Goal: Task Accomplishment & Management: Complete application form

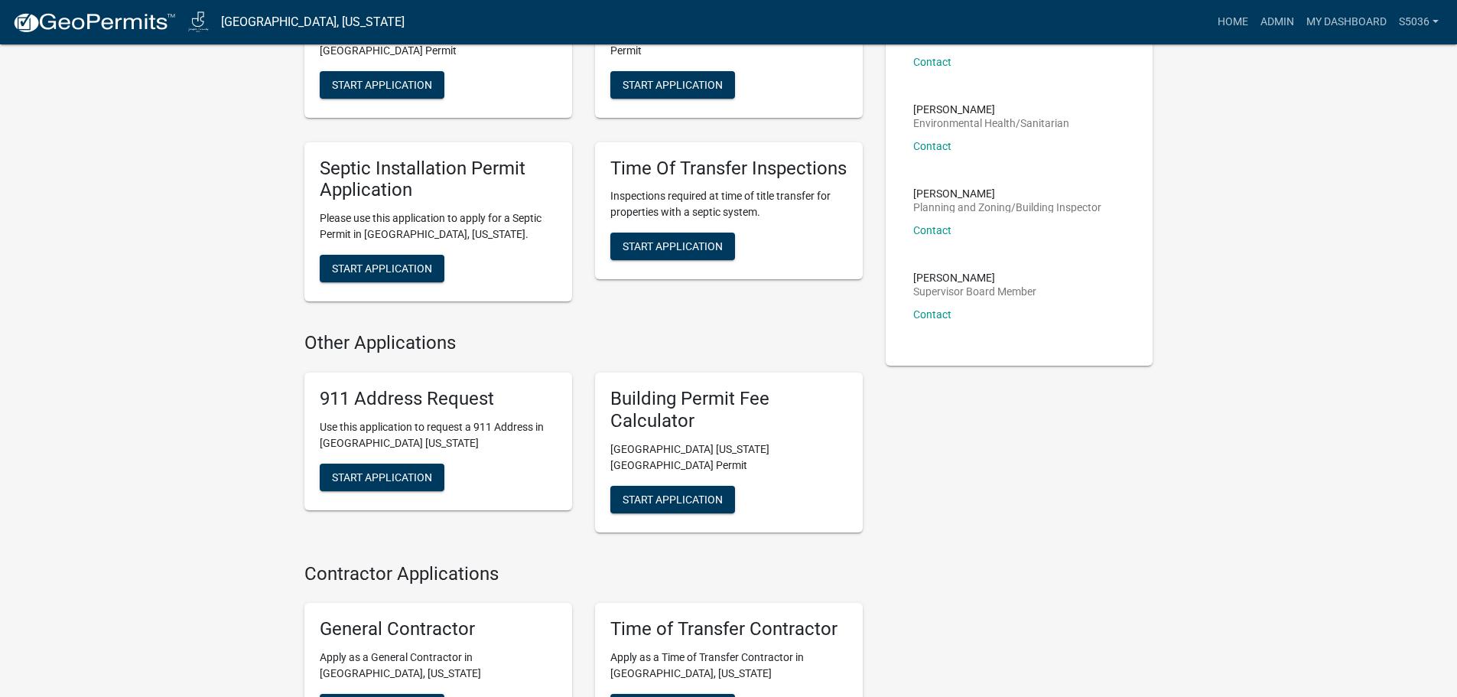
scroll to position [535, 0]
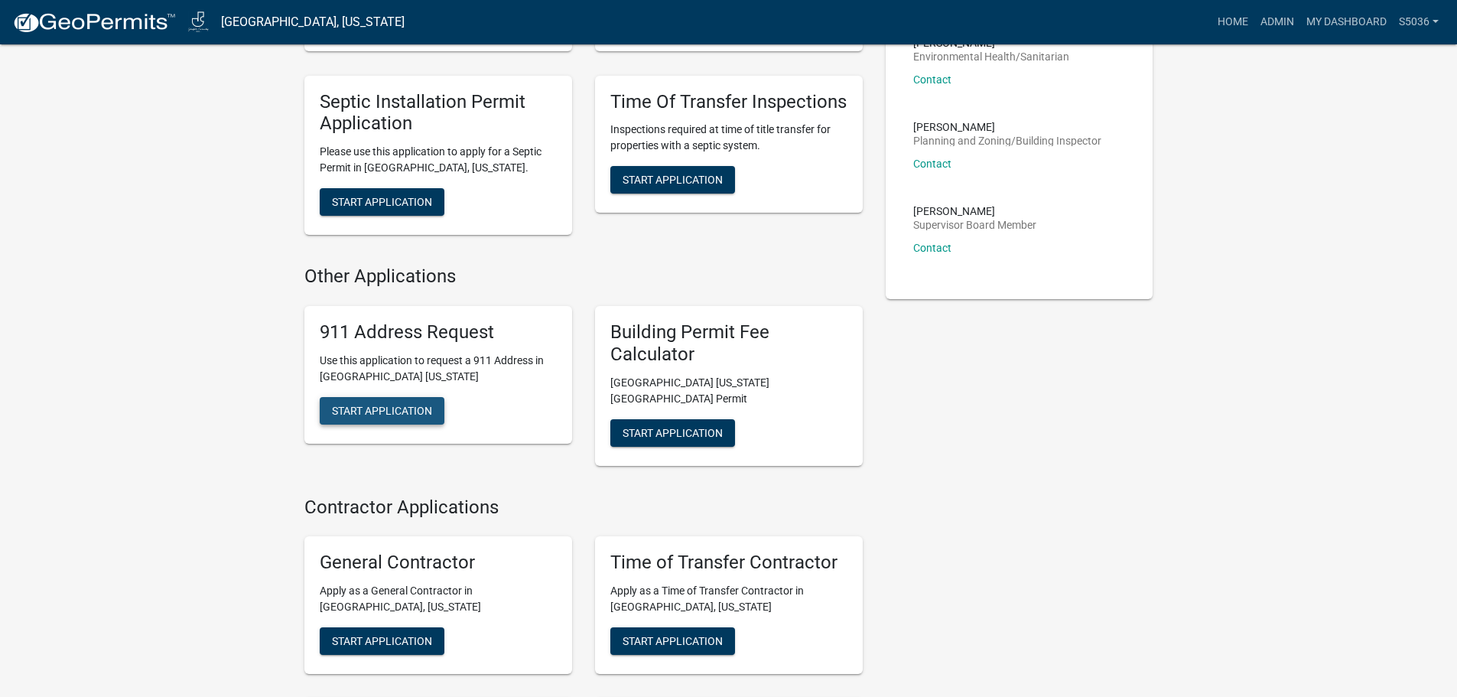
click at [413, 404] on span "Start Application" at bounding box center [382, 410] width 100 height 12
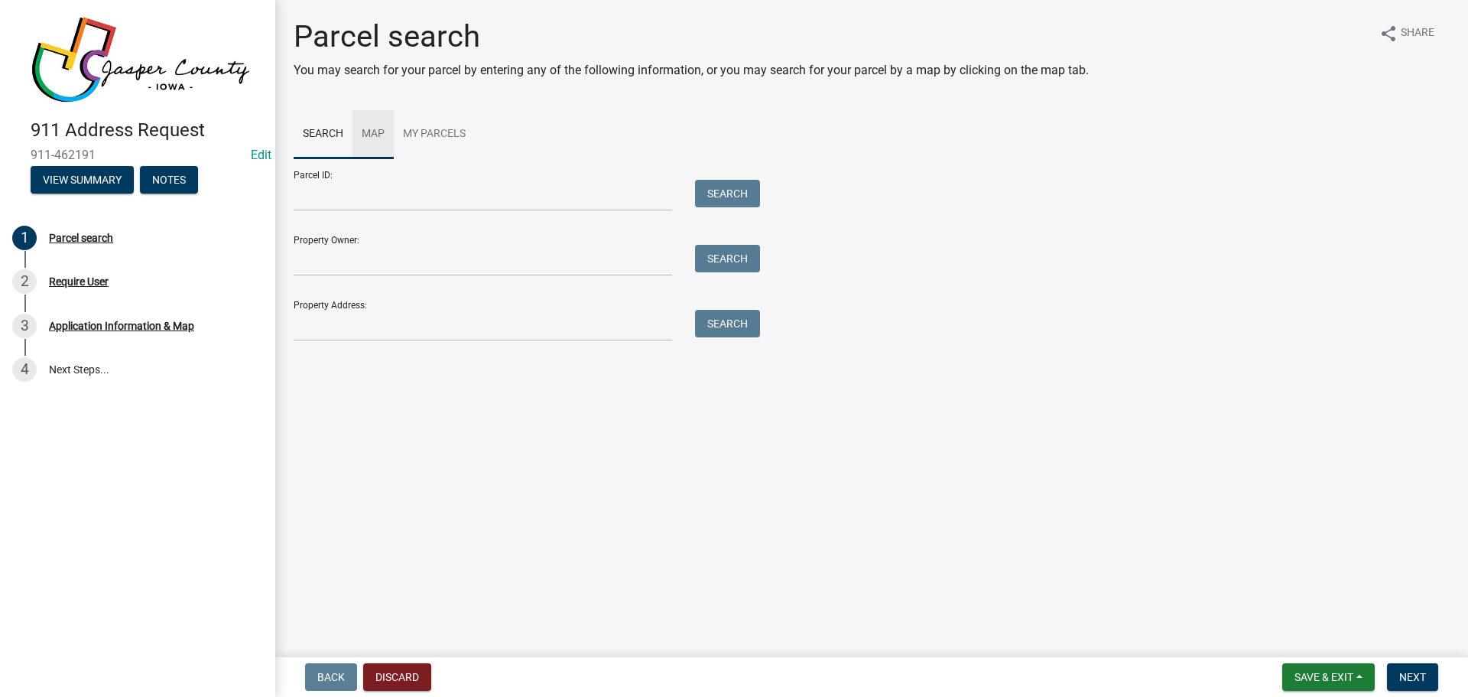
click at [375, 136] on link "Map" at bounding box center [373, 134] width 41 height 49
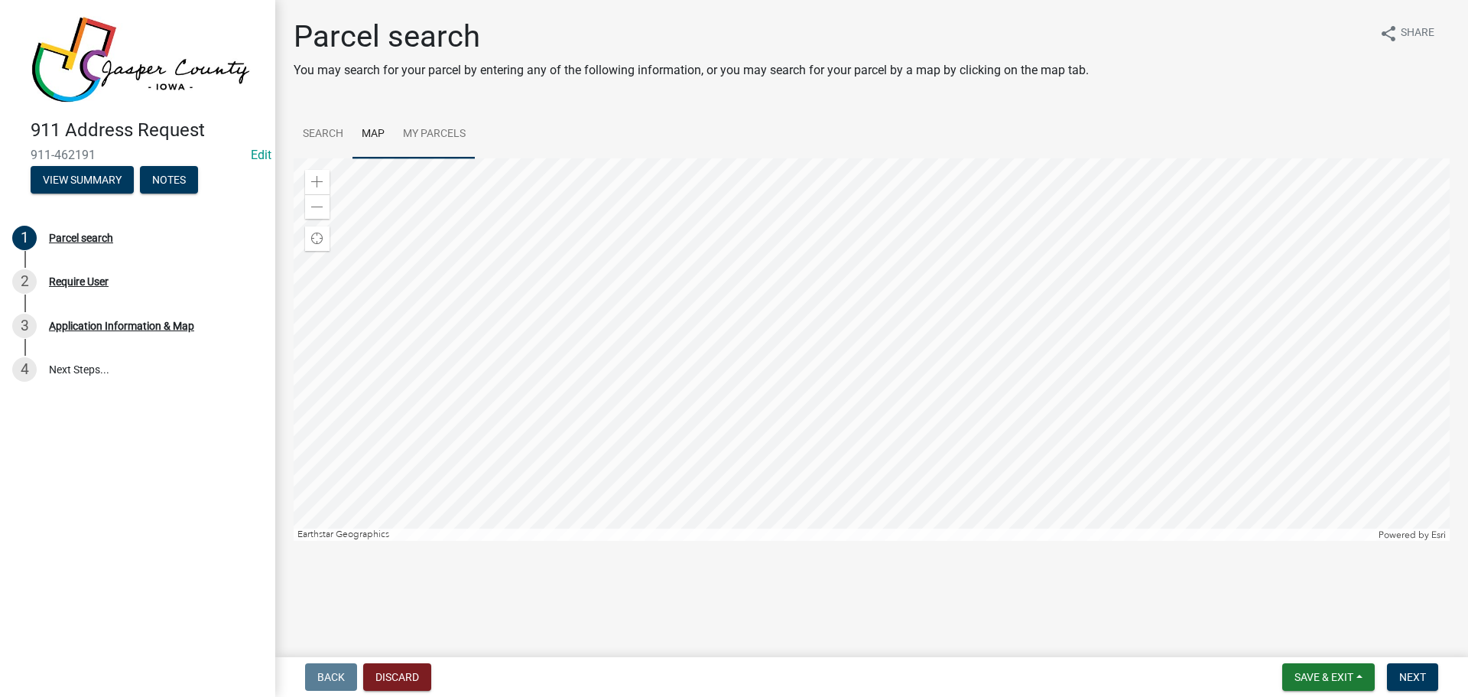
click at [437, 133] on link "My Parcels" at bounding box center [434, 134] width 81 height 49
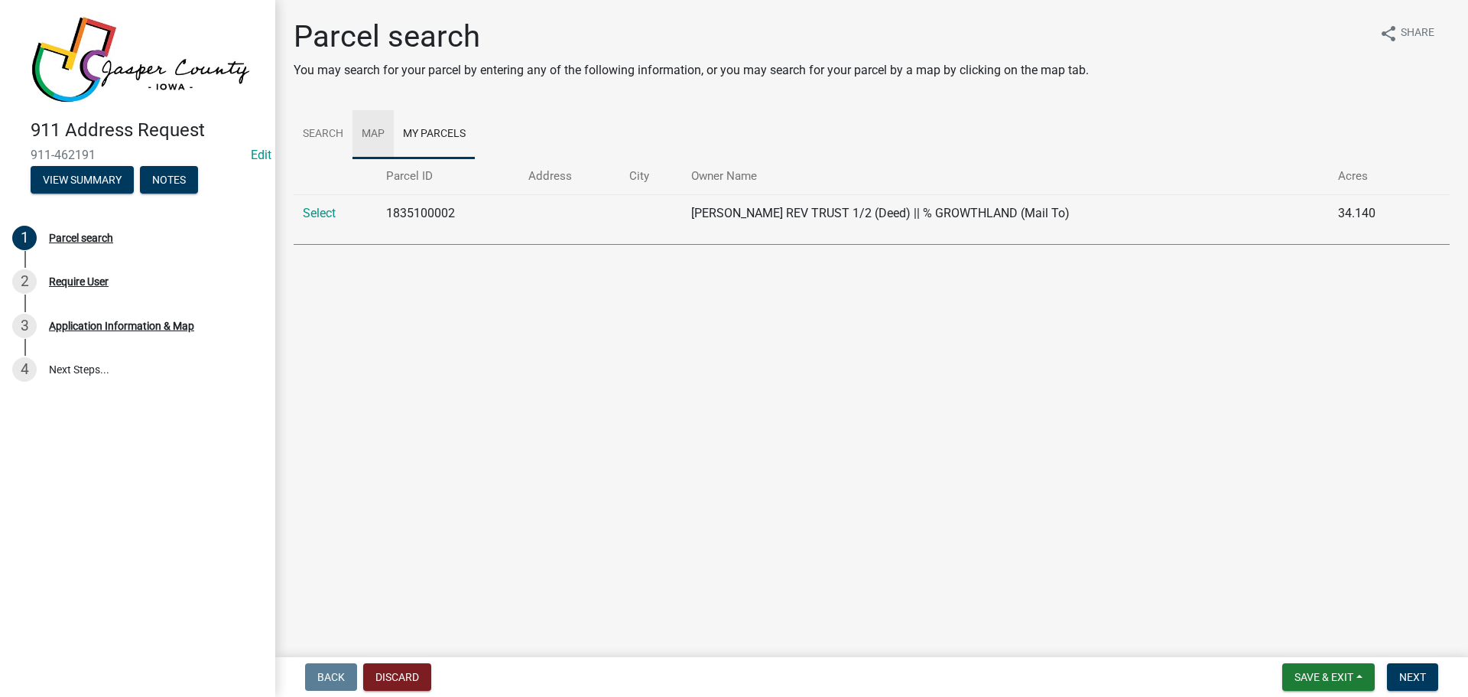
click at [364, 139] on link "Map" at bounding box center [373, 134] width 41 height 49
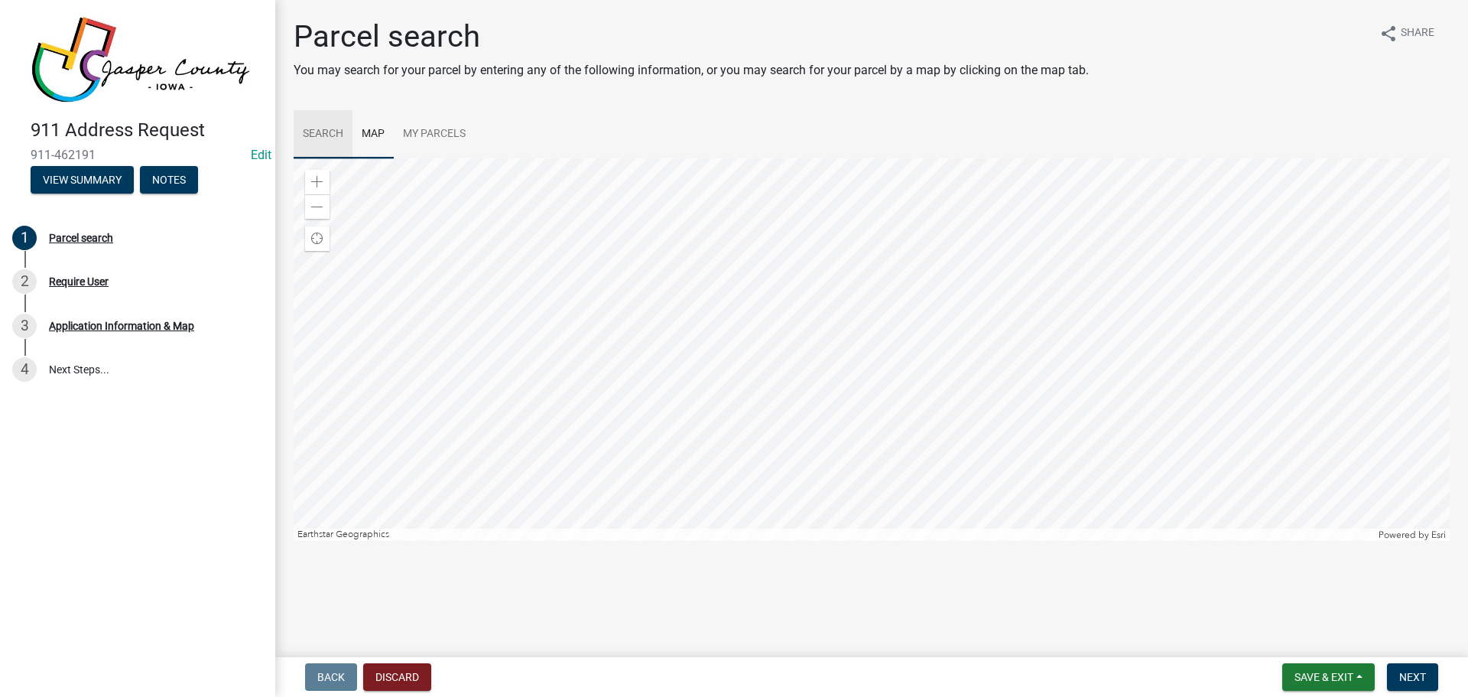
click at [326, 138] on link "Search" at bounding box center [323, 134] width 59 height 49
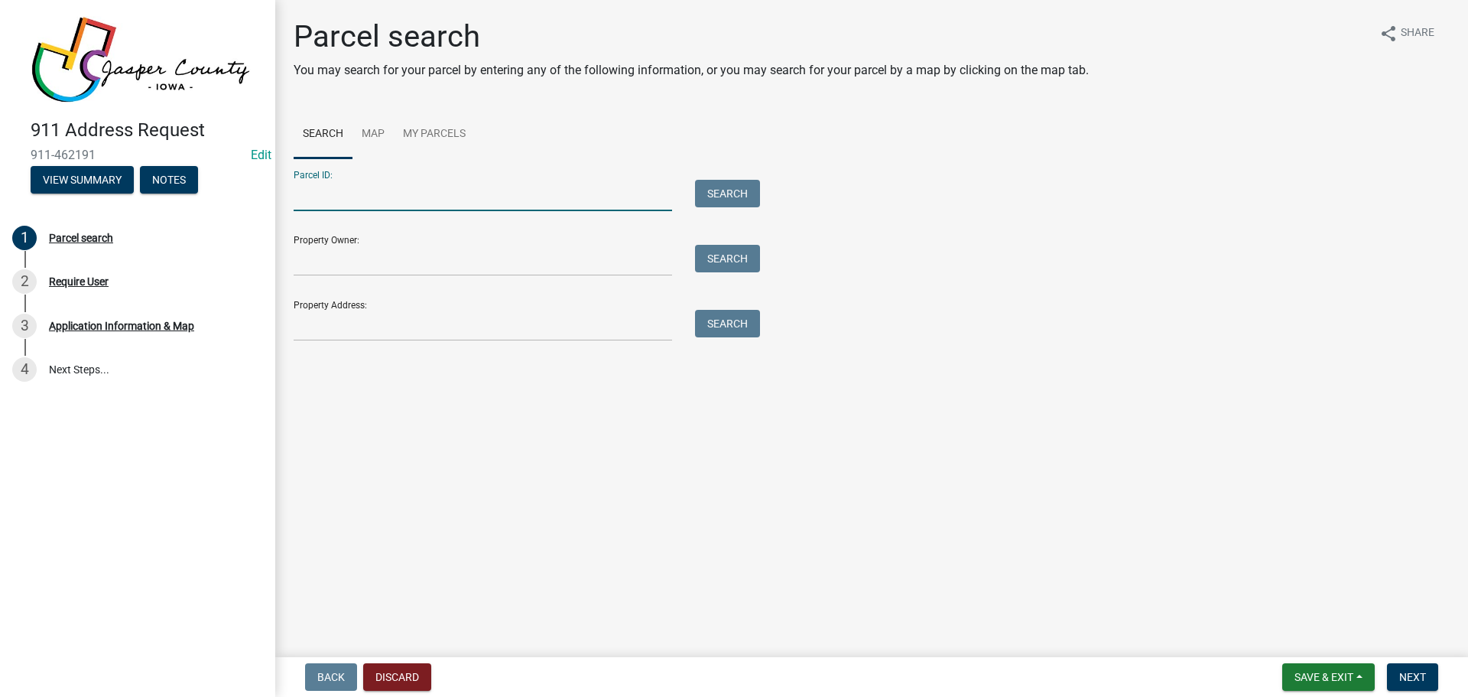
click at [328, 202] on input "Parcel ID:" at bounding box center [483, 195] width 379 height 31
type input "0614400016"
click at [734, 196] on button "Search" at bounding box center [727, 194] width 65 height 28
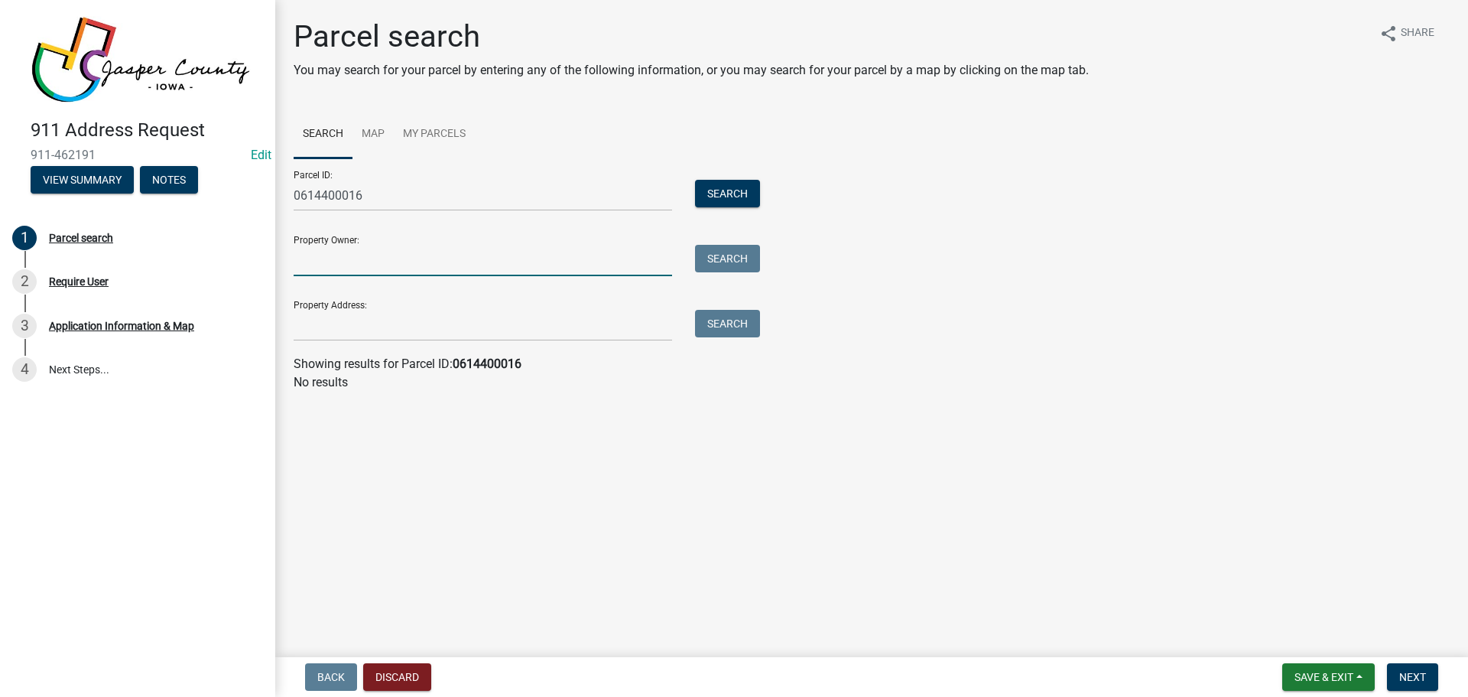
click at [372, 258] on input "Property Owner:" at bounding box center [483, 260] width 379 height 31
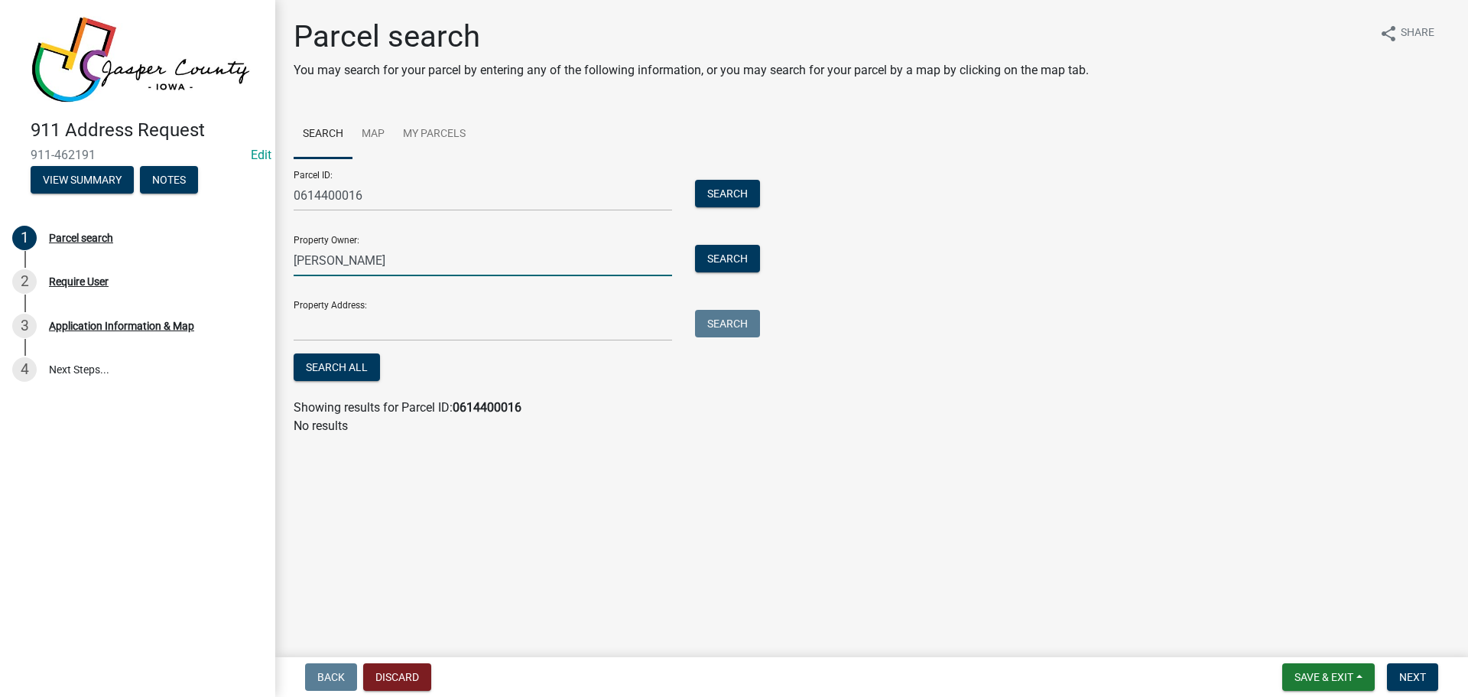
click at [372, 263] on input "[PERSON_NAME]" at bounding box center [483, 260] width 379 height 31
type input "[PERSON_NAME]"
click at [727, 265] on button "Search" at bounding box center [727, 259] width 65 height 28
click at [1420, 677] on span "Next" at bounding box center [1413, 677] width 27 height 12
click at [373, 135] on link "Map" at bounding box center [373, 134] width 41 height 49
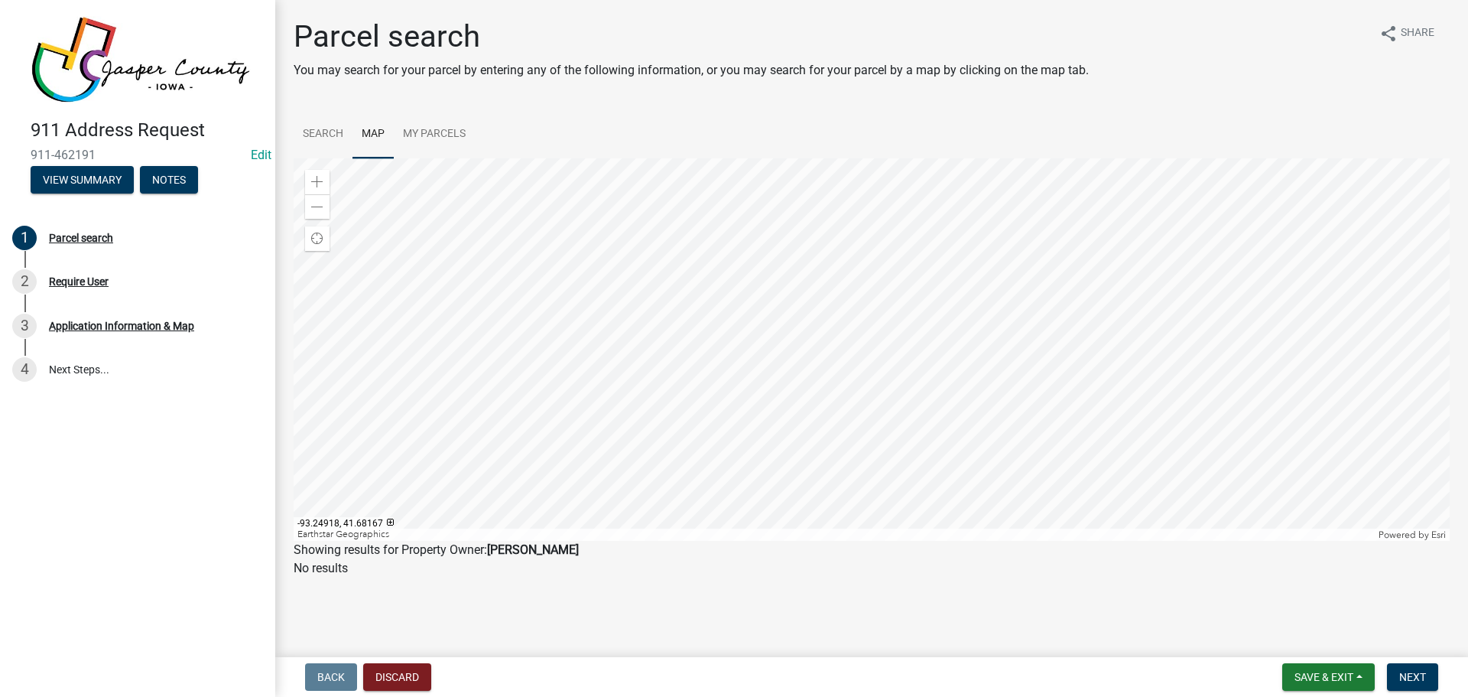
click at [754, 346] on div at bounding box center [872, 349] width 1156 height 382
click at [788, 519] on div at bounding box center [872, 349] width 1156 height 382
click at [756, 541] on div at bounding box center [872, 349] width 1156 height 382
click at [767, 259] on div at bounding box center [872, 349] width 1156 height 382
click at [782, 347] on div at bounding box center [872, 349] width 1156 height 382
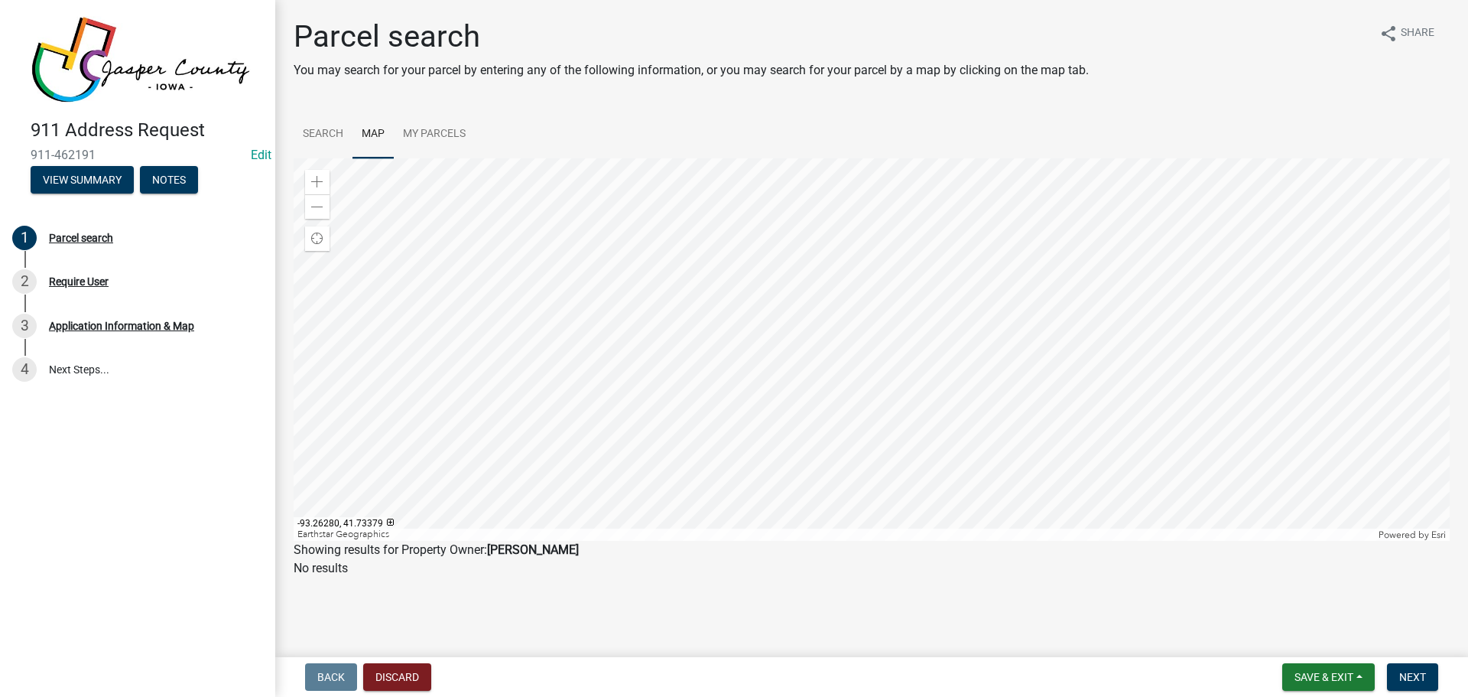
click at [755, 370] on div at bounding box center [872, 349] width 1156 height 382
click at [815, 302] on div at bounding box center [872, 349] width 1156 height 382
click at [841, 418] on div at bounding box center [872, 349] width 1156 height 382
click at [853, 262] on div at bounding box center [872, 349] width 1156 height 382
click at [1421, 674] on span "Next" at bounding box center [1413, 677] width 27 height 12
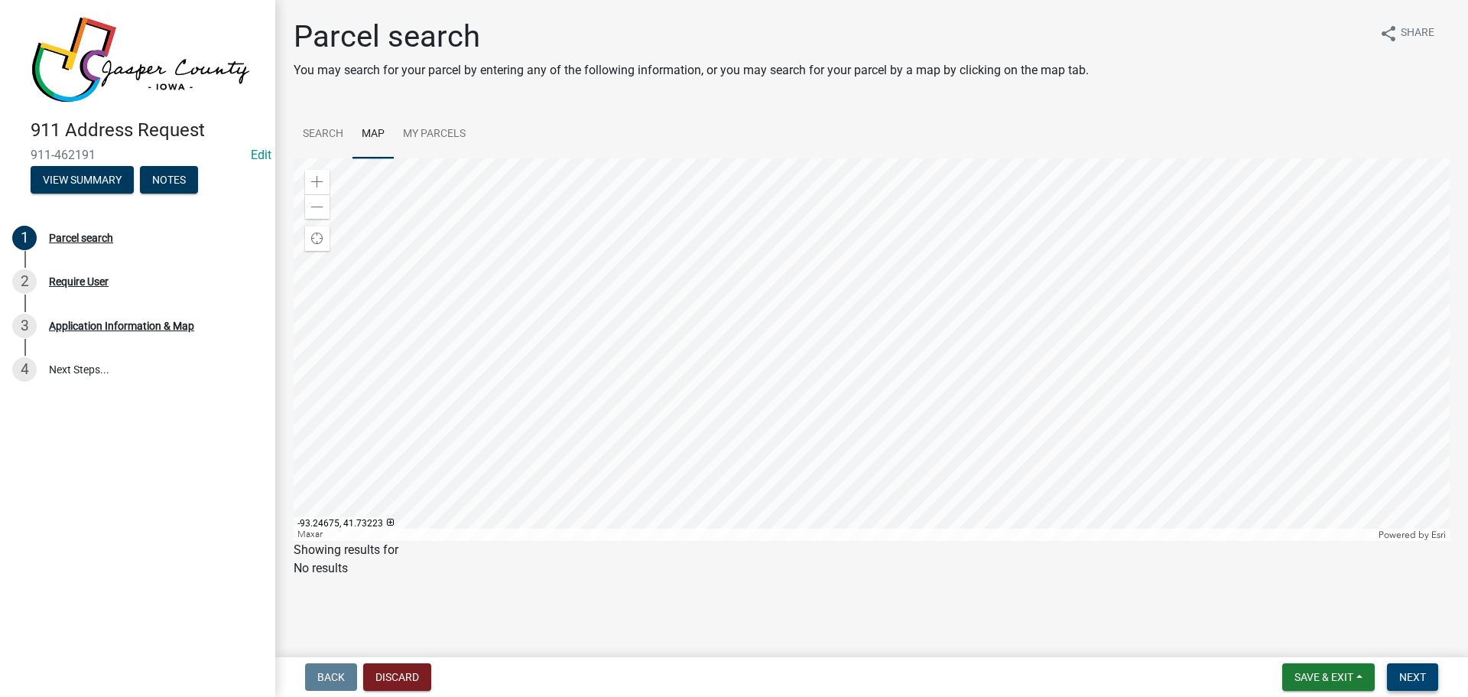
click at [1407, 675] on span "Next" at bounding box center [1413, 677] width 27 height 12
click at [1411, 672] on span "Next" at bounding box center [1413, 677] width 27 height 12
click at [906, 258] on div at bounding box center [872, 349] width 1156 height 382
click at [1402, 674] on span "Next" at bounding box center [1413, 677] width 27 height 12
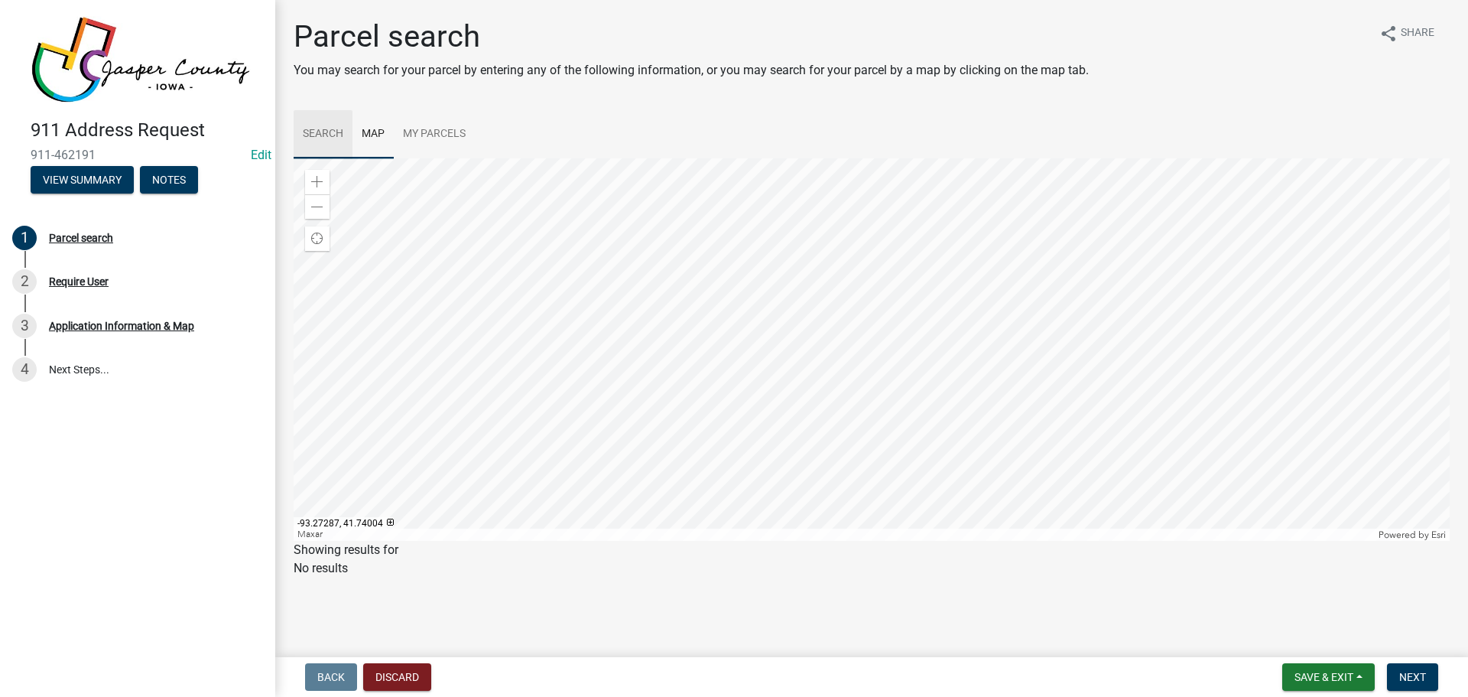
click at [327, 137] on link "Search" at bounding box center [323, 134] width 59 height 49
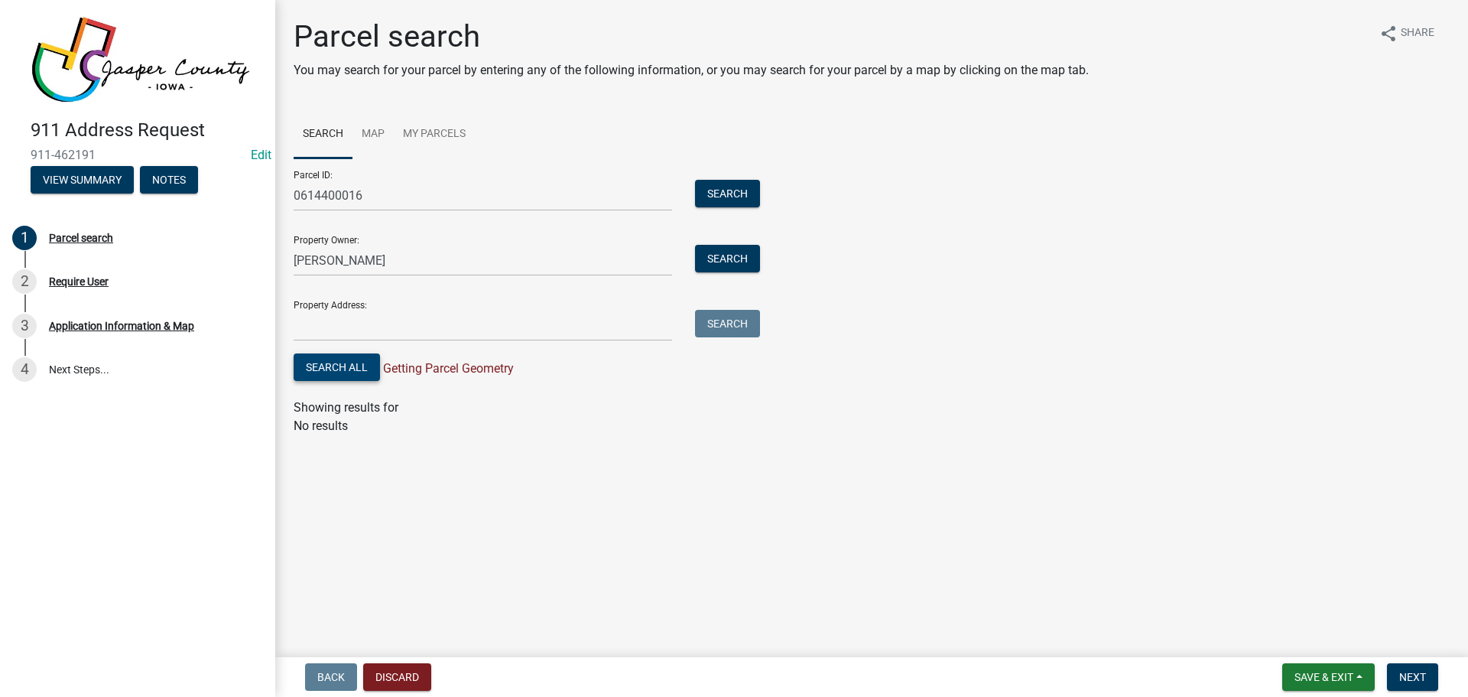
click at [325, 371] on button "Search All" at bounding box center [337, 367] width 86 height 28
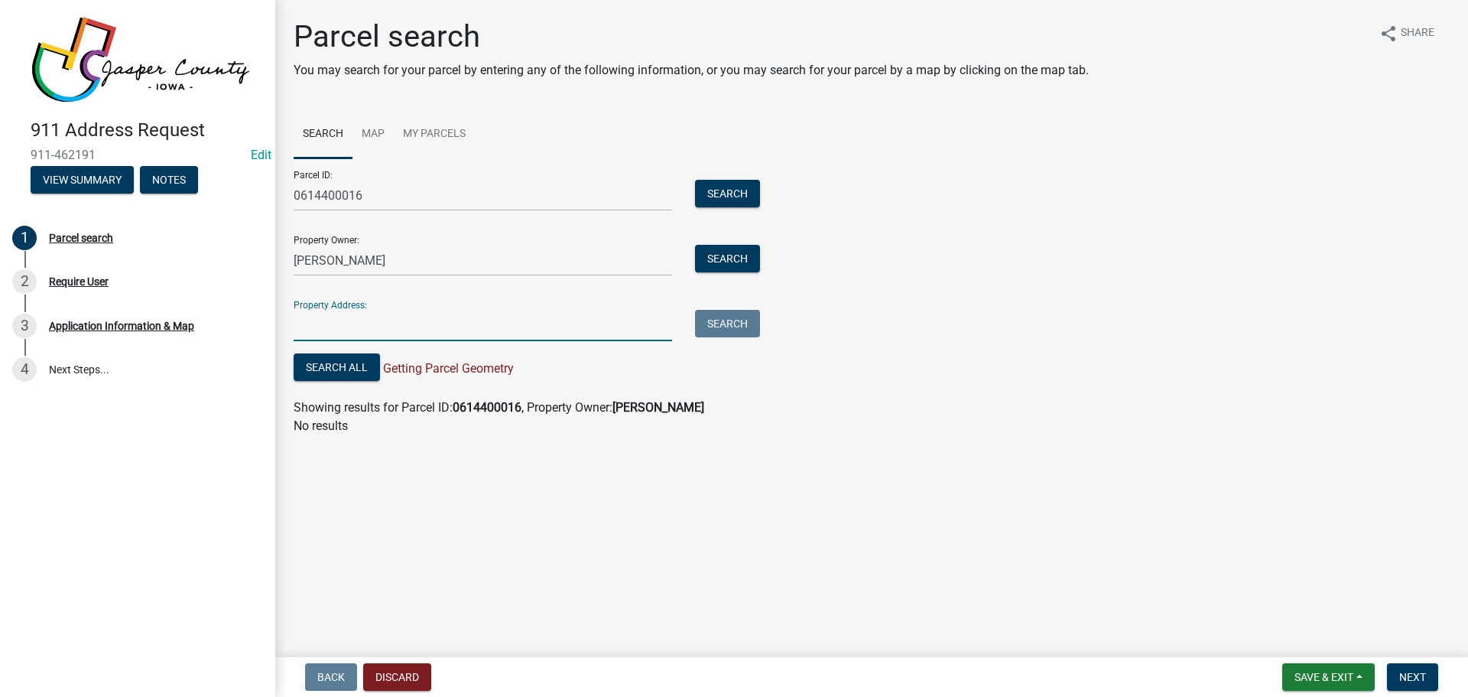
click at [316, 320] on input "Property Address:" at bounding box center [483, 325] width 379 height 31
type input "W [GEOGRAPHIC_DATA]"
click at [745, 317] on button "Search" at bounding box center [727, 324] width 65 height 28
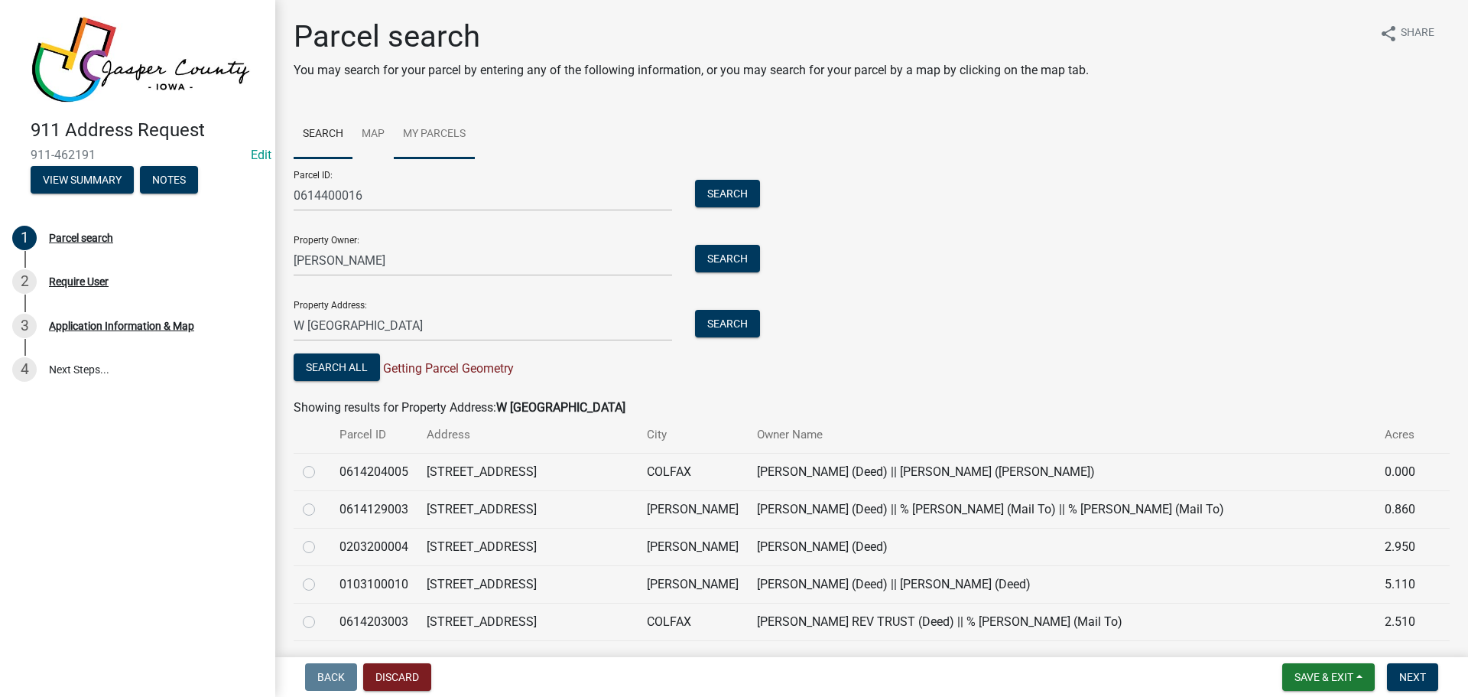
click at [415, 135] on link "My Parcels" at bounding box center [434, 134] width 81 height 49
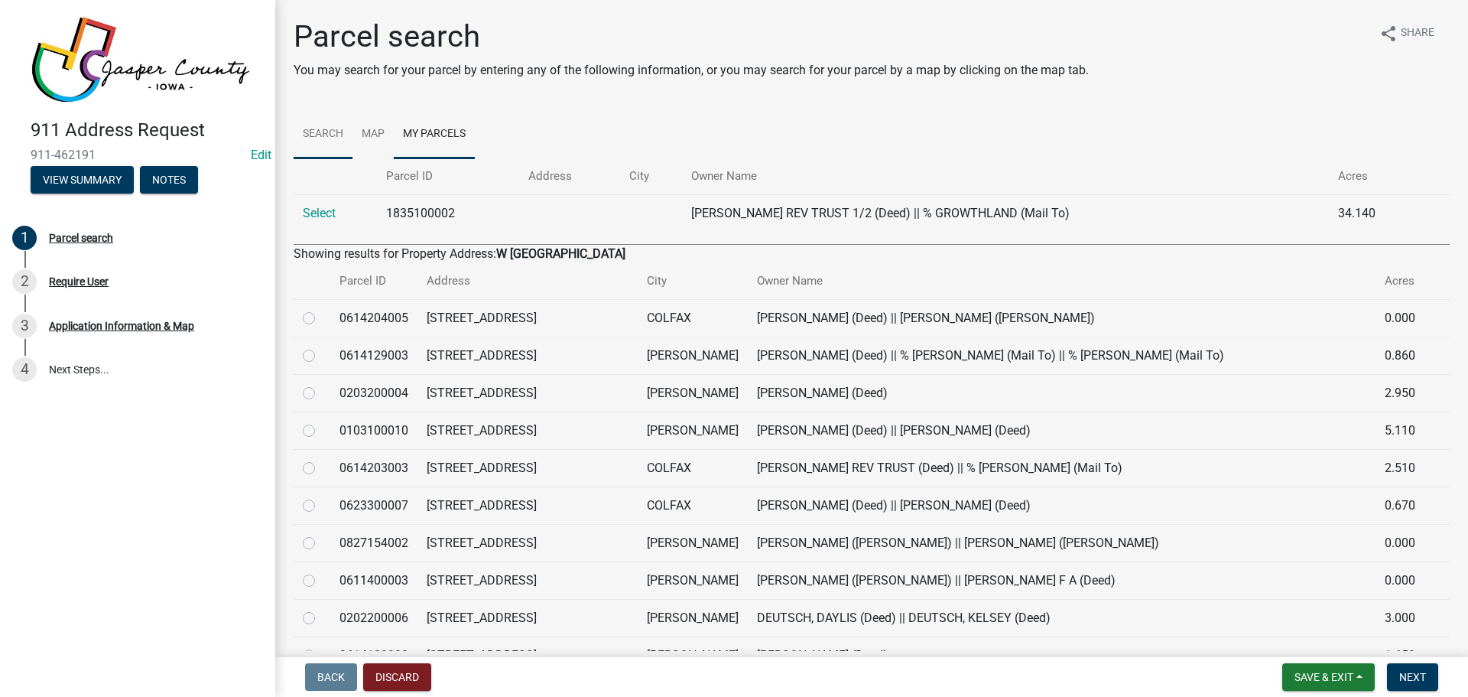
click at [332, 133] on link "Search" at bounding box center [323, 134] width 59 height 49
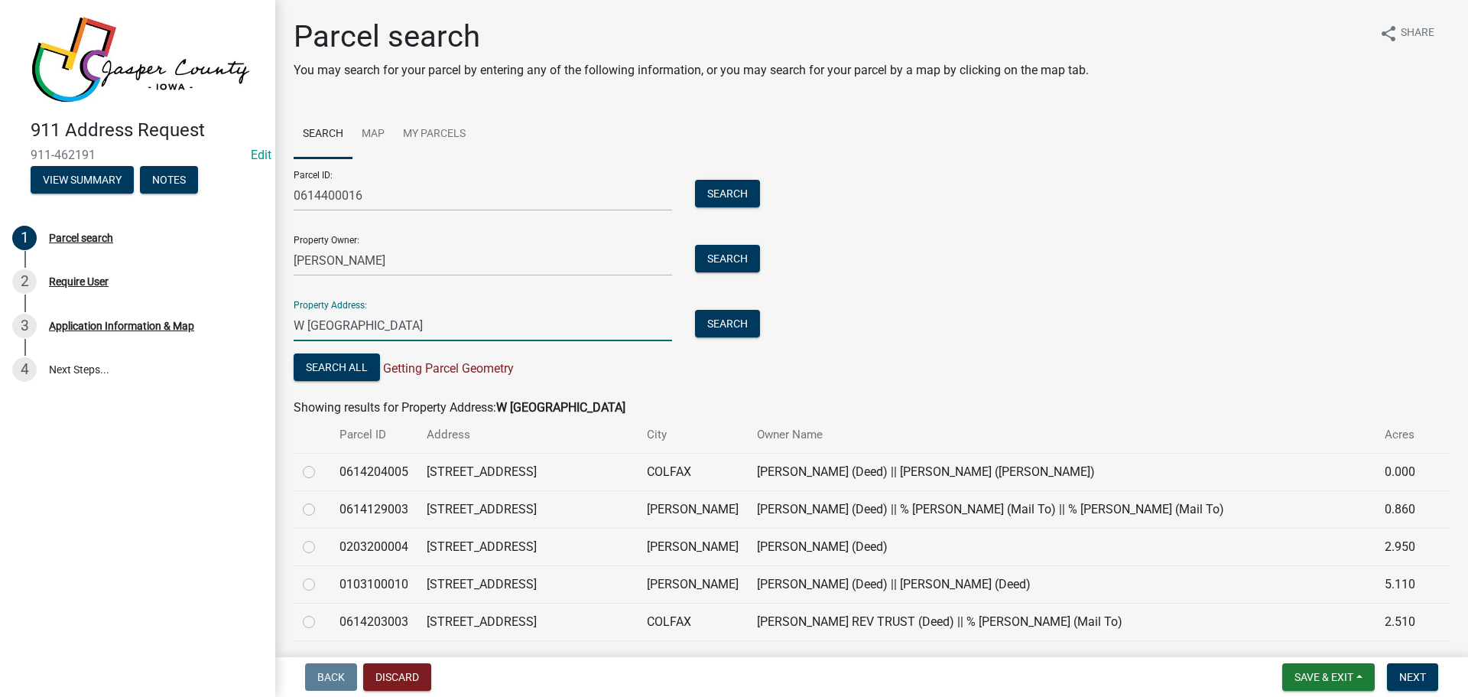
drag, startPoint x: 571, startPoint y: 327, endPoint x: 279, endPoint y: 335, distance: 292.3
